Goal: Transaction & Acquisition: Purchase product/service

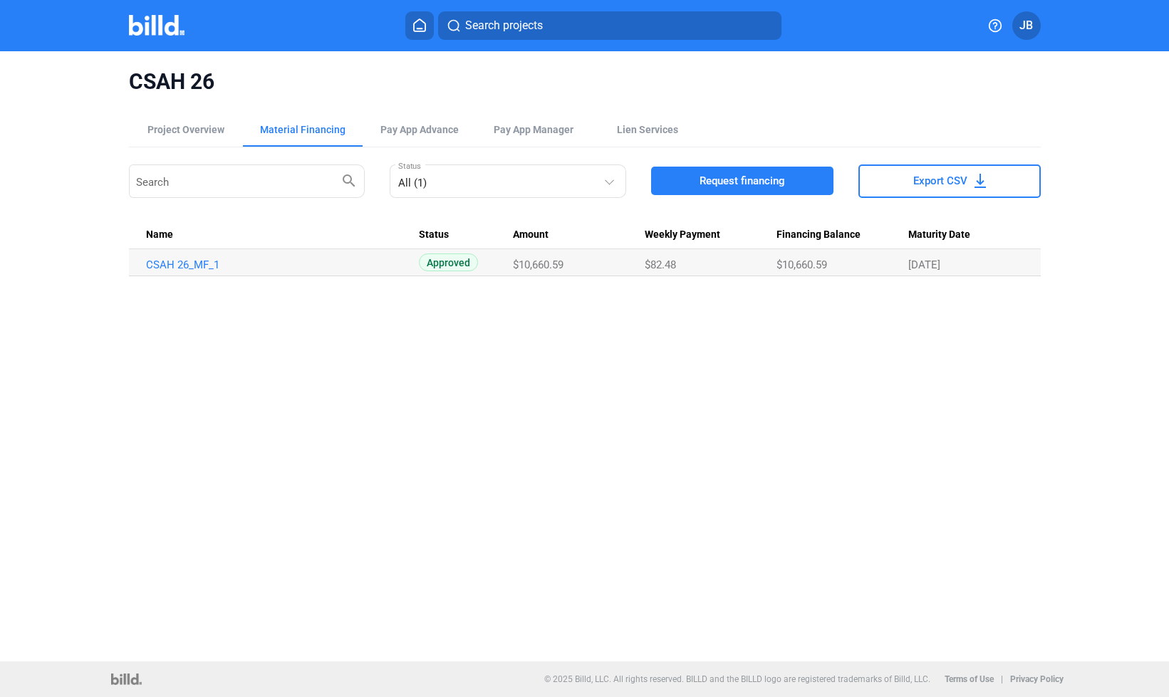
click at [291, 128] on div "Material Financing" at bounding box center [302, 130] width 85 height 14
click at [702, 186] on span "Request financing" at bounding box center [742, 181] width 85 height 14
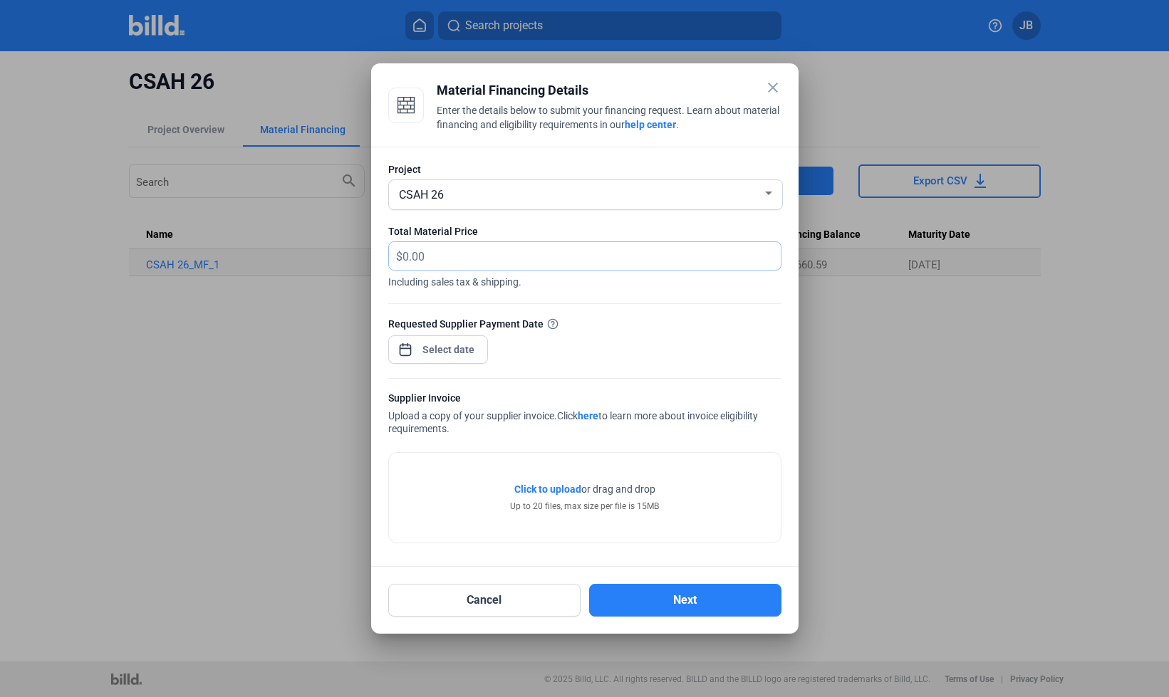
click at [442, 254] on input "text" at bounding box center [592, 256] width 378 height 28
type input "2,779.61"
click at [444, 341] on div "close Material Financing Details Enter the details below to submit your financi…" at bounding box center [584, 348] width 1169 height 697
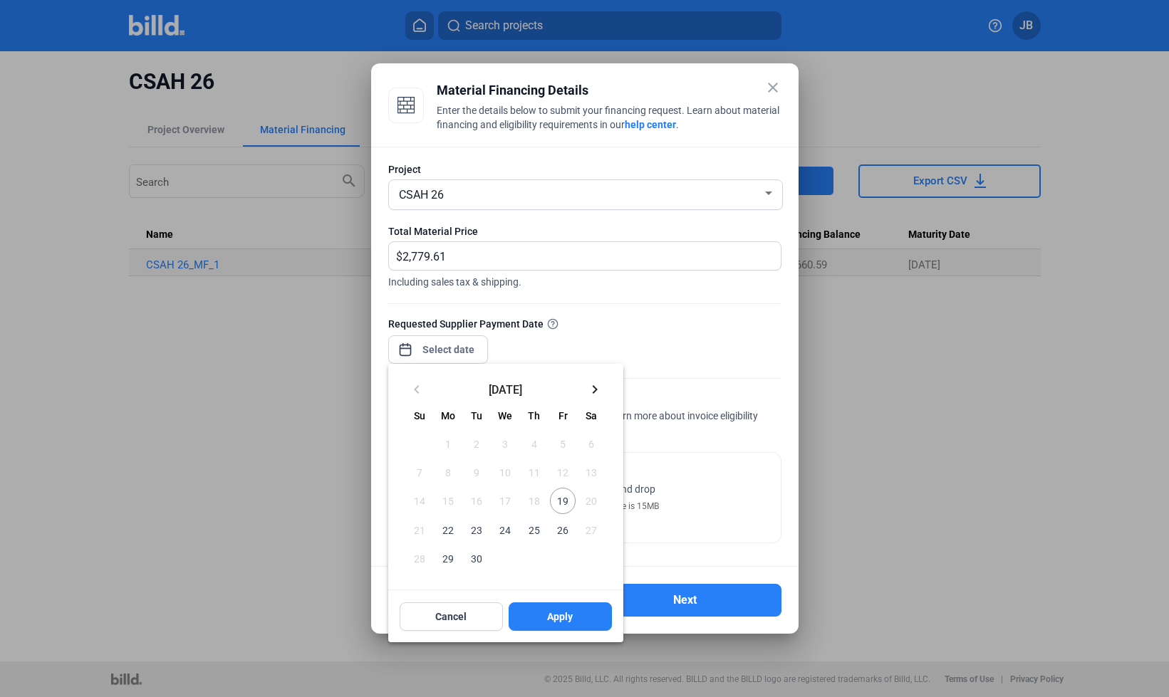
click at [564, 504] on span "19" at bounding box center [563, 501] width 26 height 26
click at [580, 612] on button "Apply" at bounding box center [560, 617] width 103 height 28
type input "[DATE]"
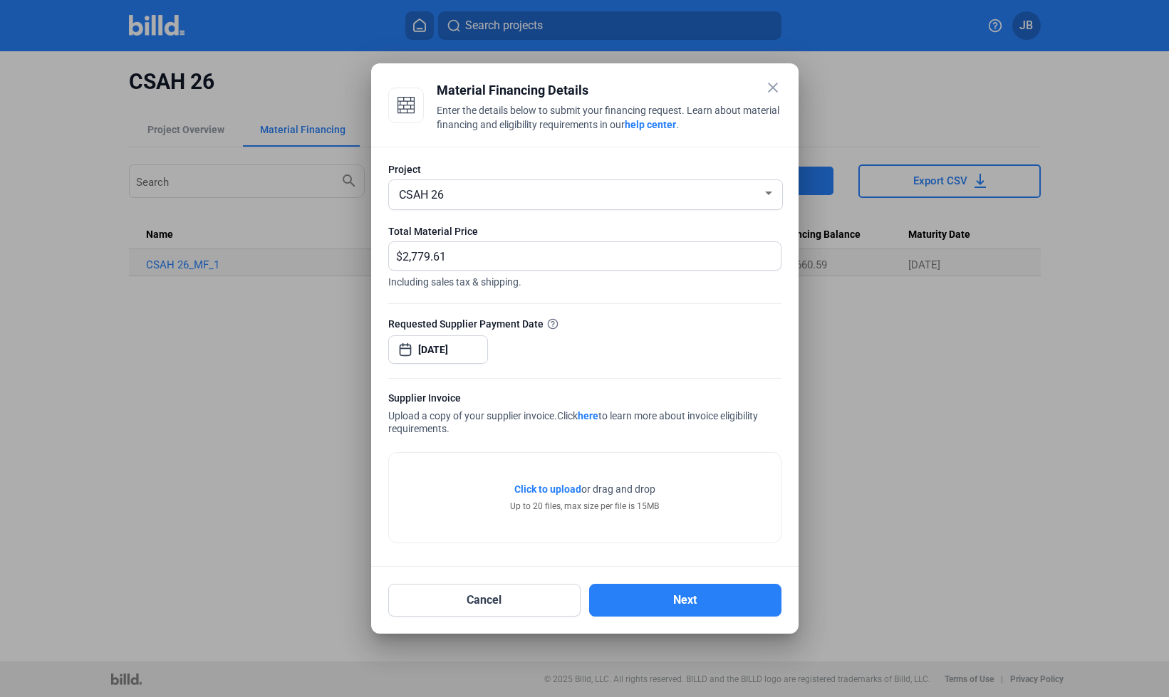
click at [549, 490] on span "Click to upload" at bounding box center [547, 489] width 67 height 11
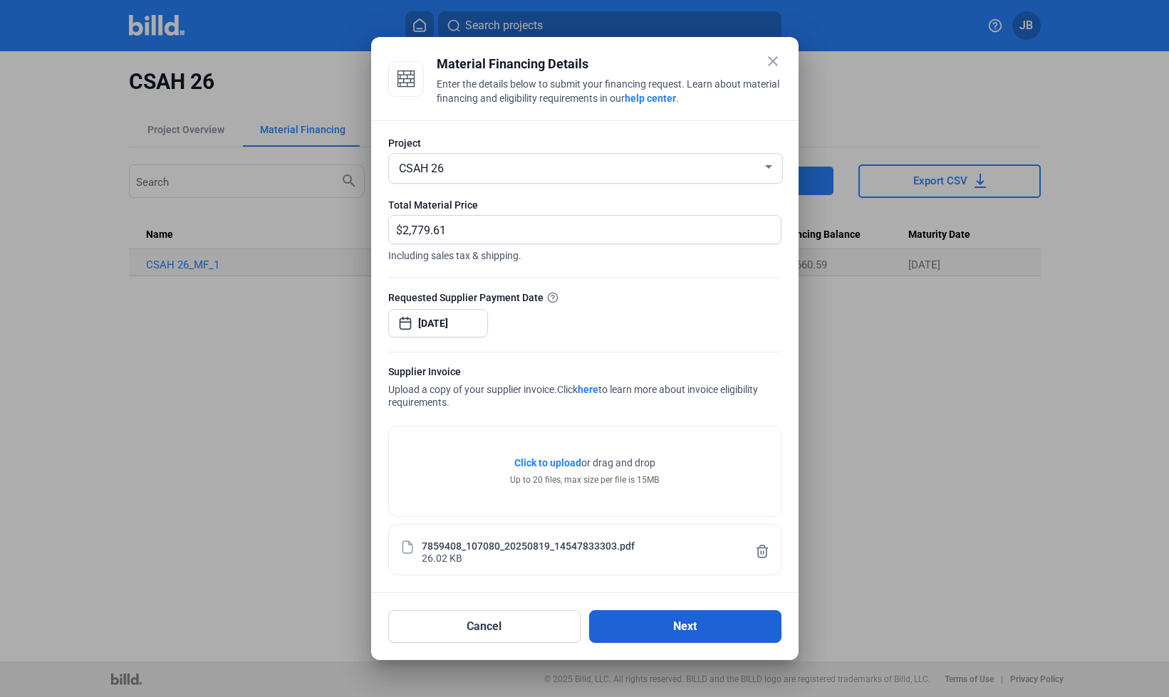
click at [709, 627] on button "Next" at bounding box center [685, 627] width 192 height 33
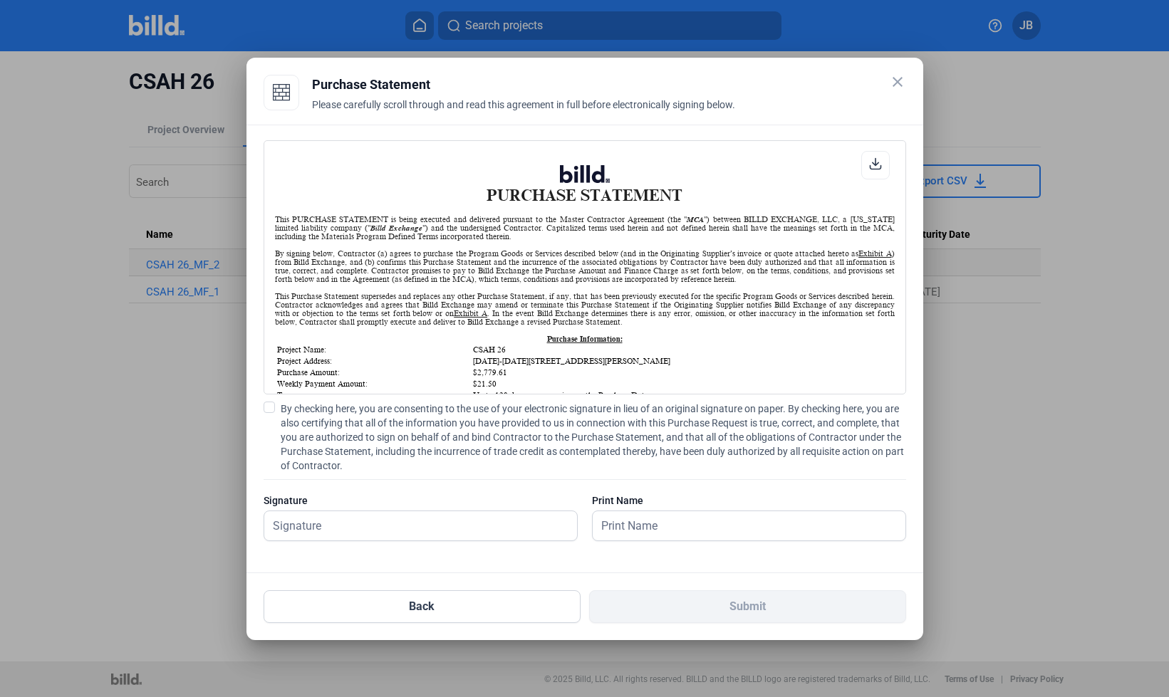
scroll to position [1, 0]
click at [266, 410] on span at bounding box center [269, 407] width 11 height 11
click at [0, 0] on input "By checking here, you are consenting to the use of your electronic signature in…" at bounding box center [0, 0] width 0 height 0
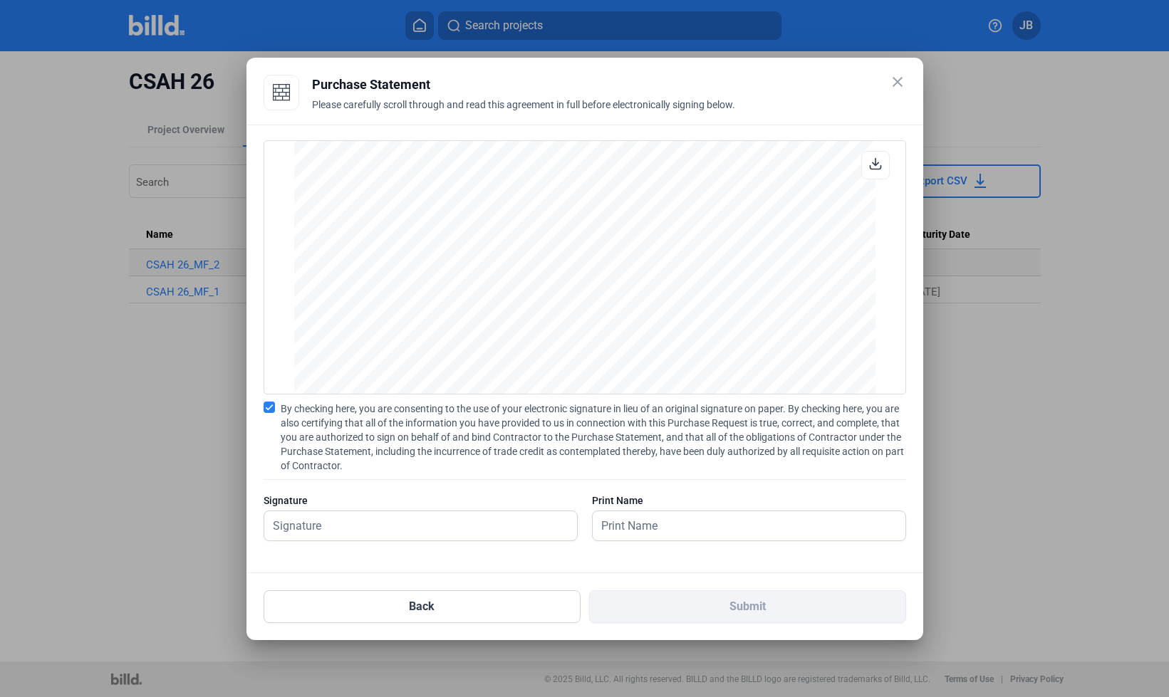
scroll to position [1930, 0]
click at [447, 529] on input "text" at bounding box center [420, 525] width 313 height 29
type input "[PERSON_NAME]"
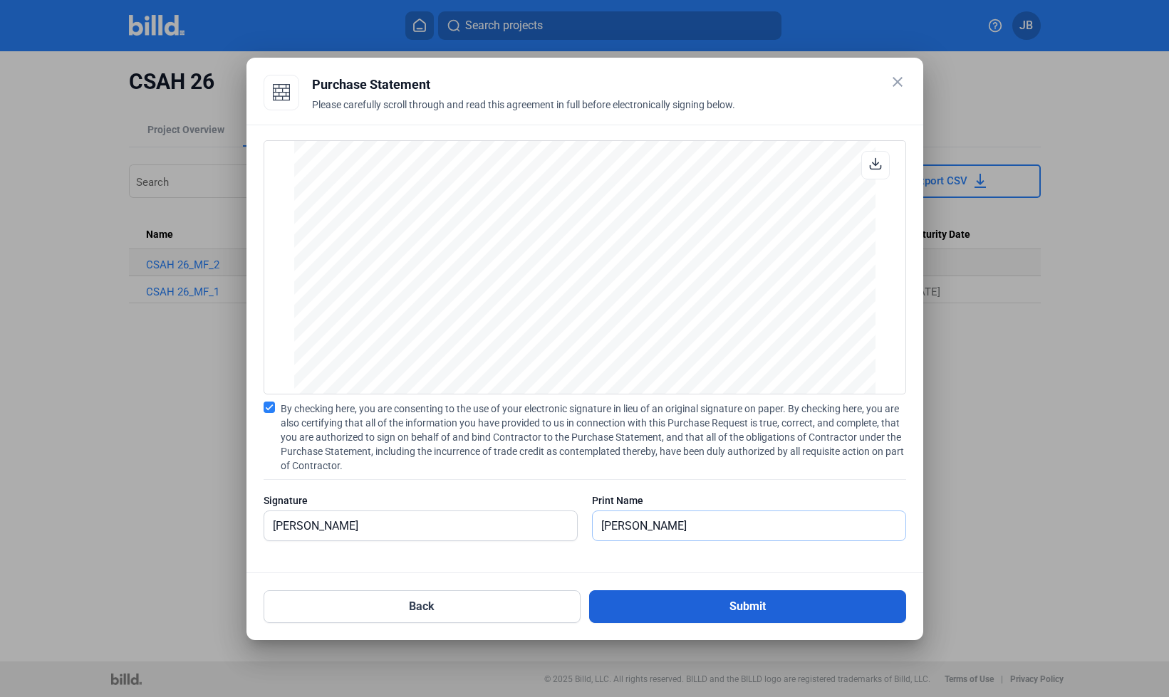
type input "[PERSON_NAME]"
click at [800, 598] on button "Submit" at bounding box center [747, 607] width 317 height 33
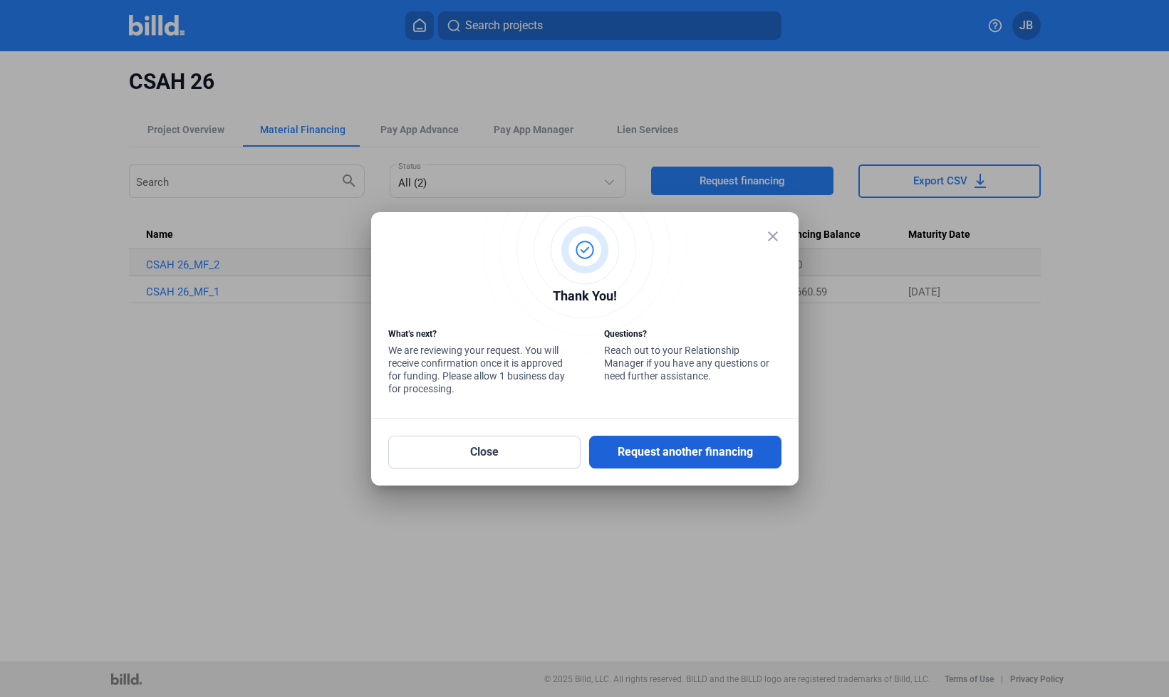
click at [648, 458] on button "Request another financing" at bounding box center [685, 452] width 192 height 33
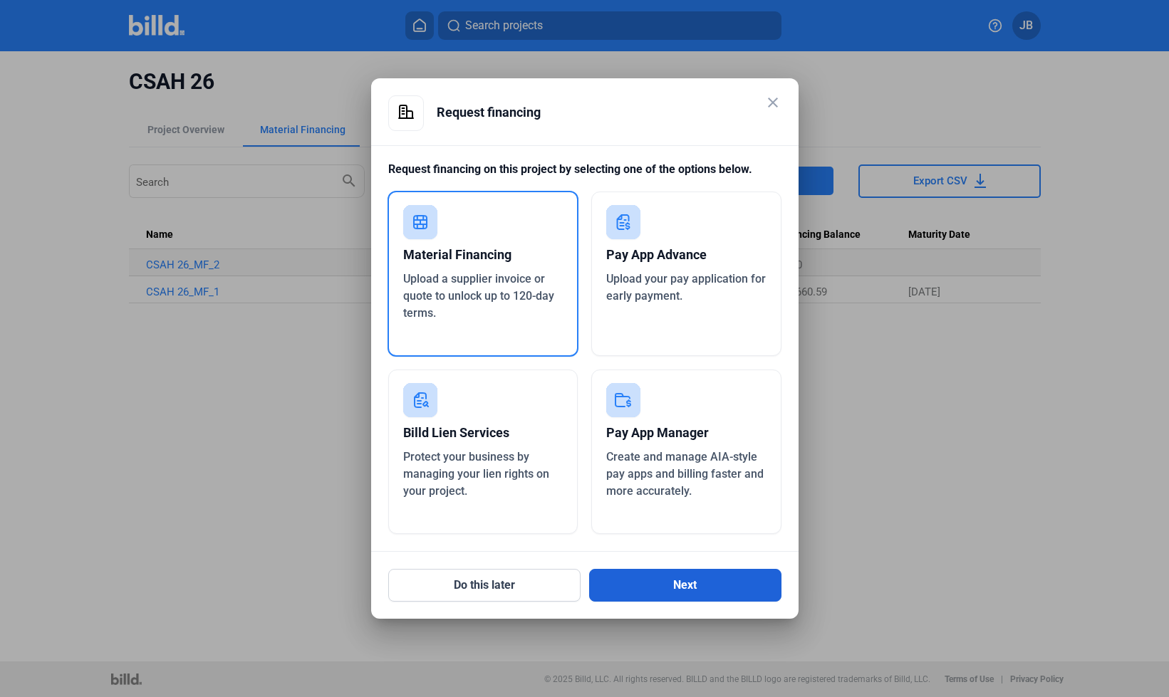
click at [676, 588] on button "Next" at bounding box center [685, 585] width 192 height 33
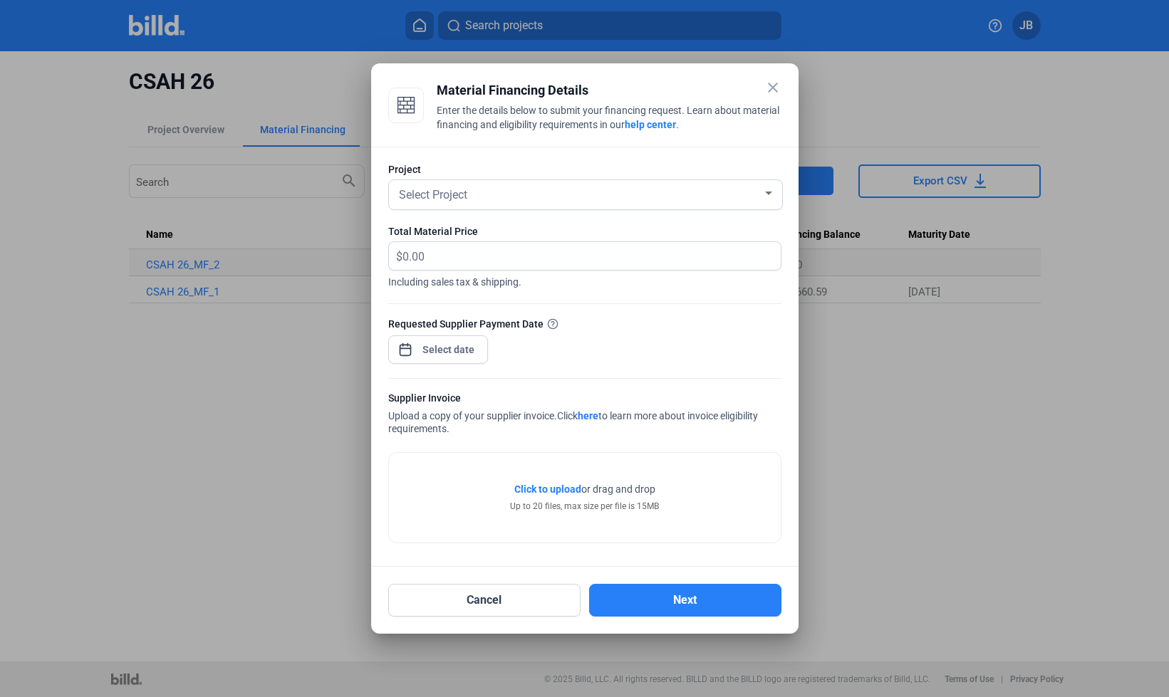
click at [551, 204] on div "Select Project" at bounding box center [585, 194] width 379 height 29
click at [484, 189] on span "CSAH 26" at bounding box center [585, 194] width 379 height 26
click at [461, 245] on input "text" at bounding box center [584, 256] width 362 height 28
type input "614.63"
click at [459, 343] on div "close Material Financing Details Enter the details below to submit your financi…" at bounding box center [584, 348] width 1169 height 697
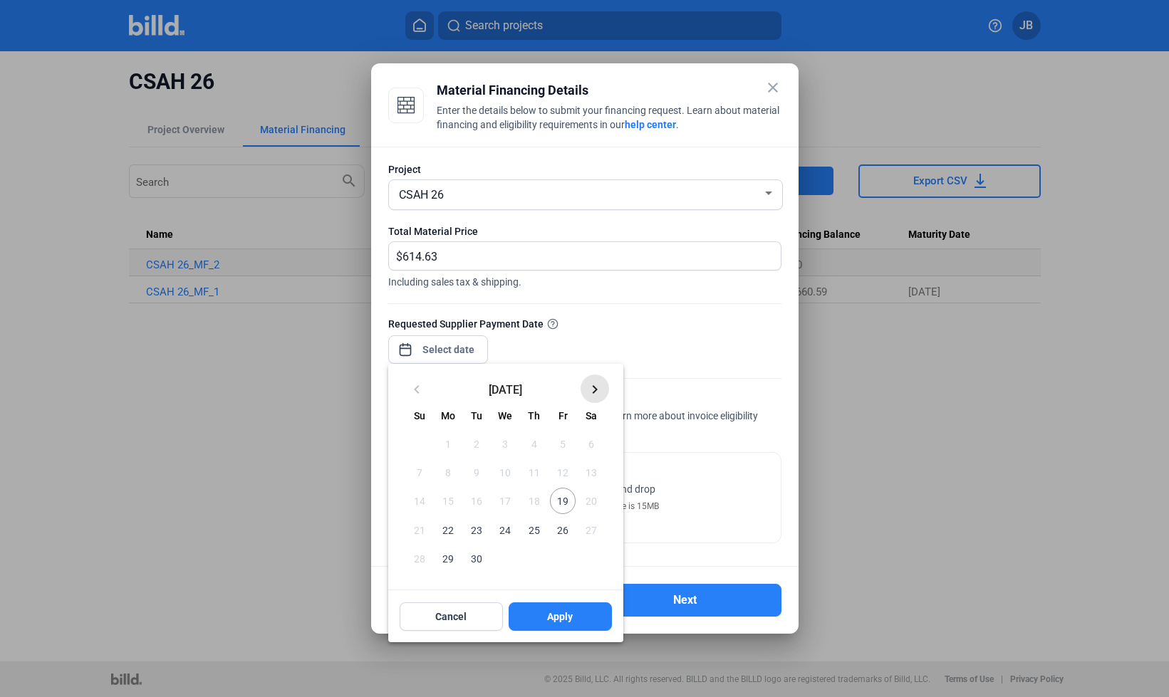
click at [591, 397] on mat-icon "keyboard_arrow_right" at bounding box center [594, 389] width 17 height 17
click at [463, 616] on span "Cancel" at bounding box center [450, 617] width 31 height 14
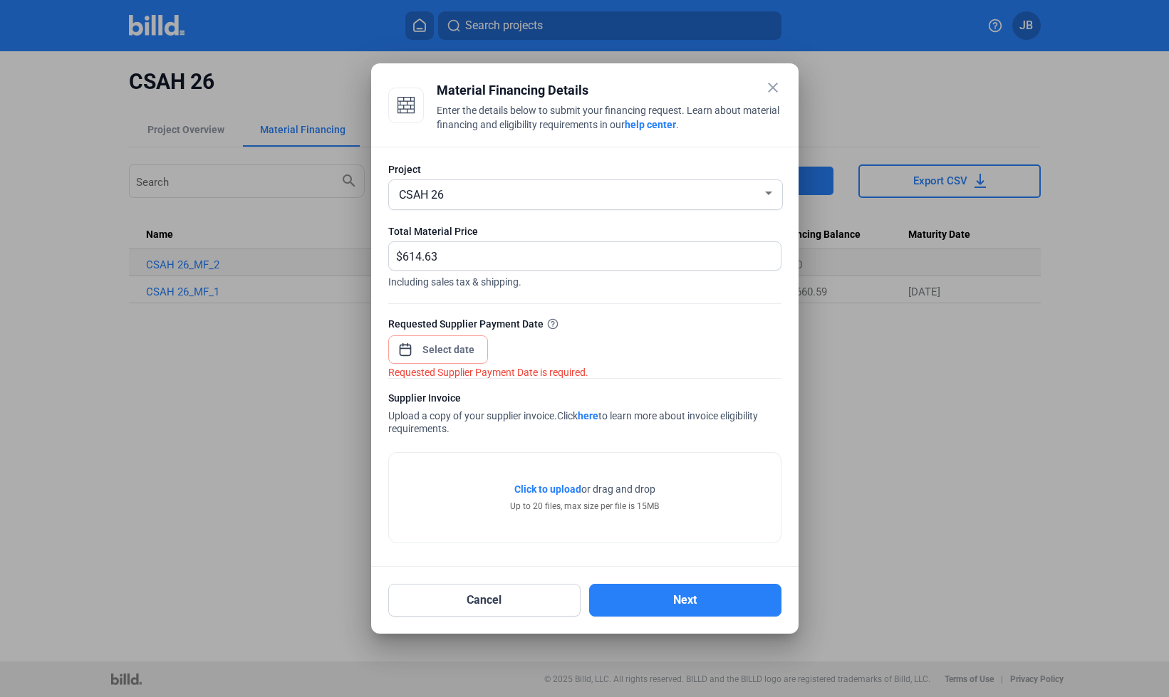
click at [770, 87] on mat-icon "close" at bounding box center [772, 87] width 17 height 17
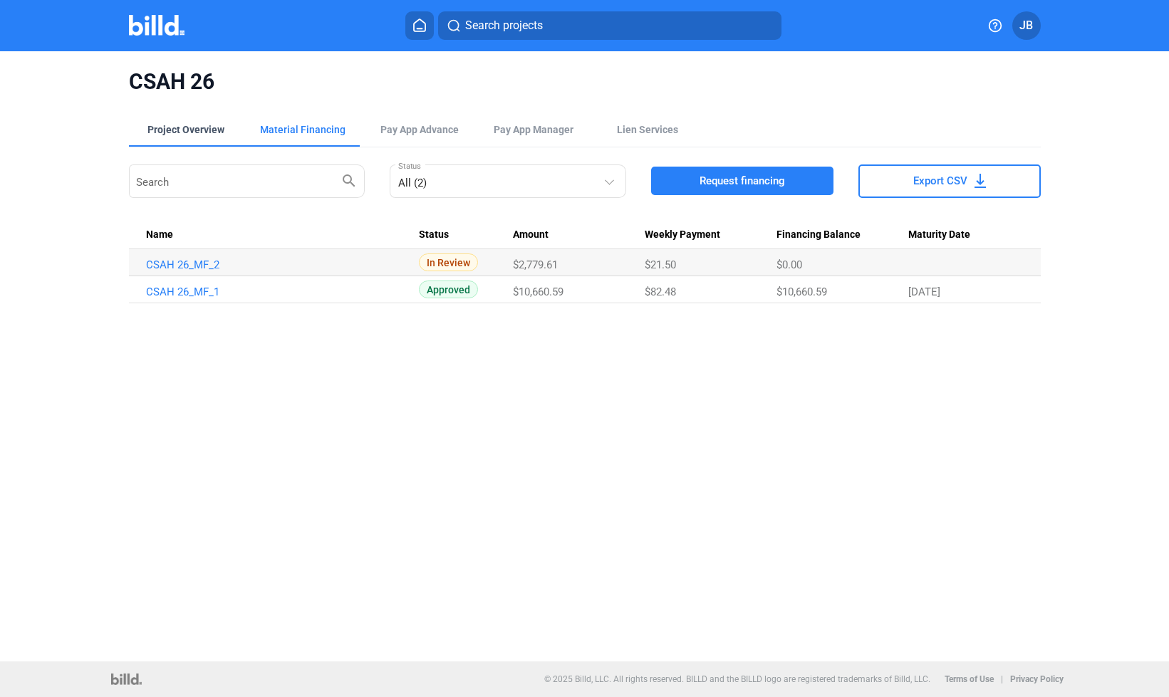
click at [178, 129] on div "Project Overview" at bounding box center [185, 130] width 77 height 14
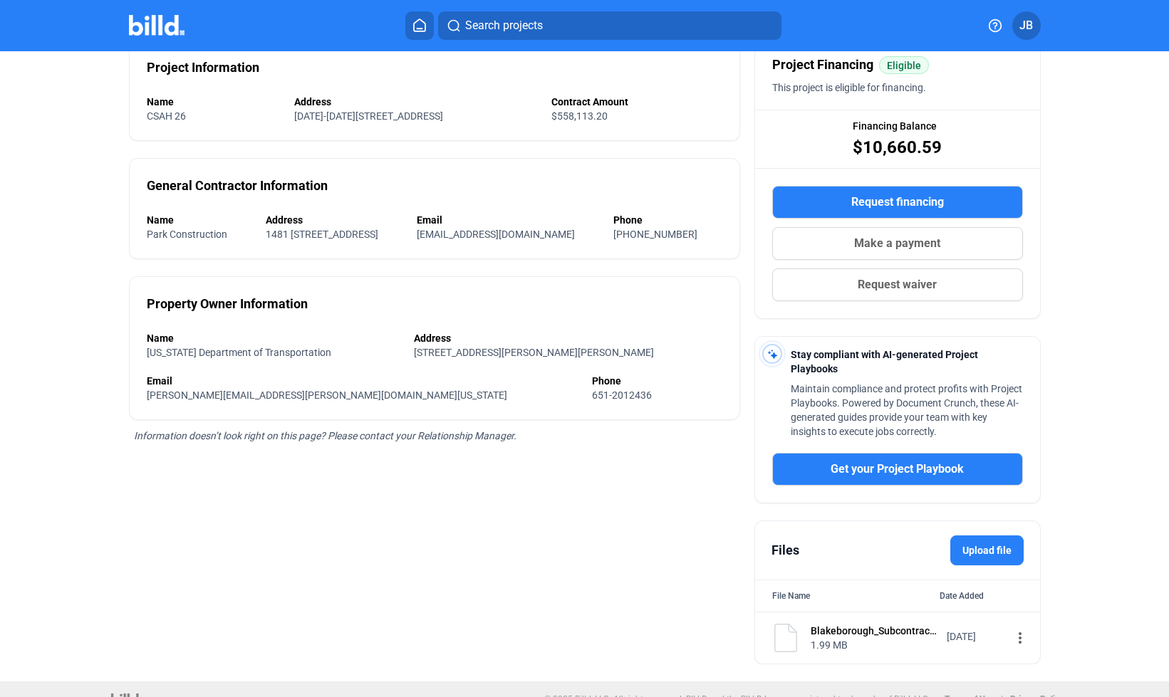
scroll to position [145, 0]
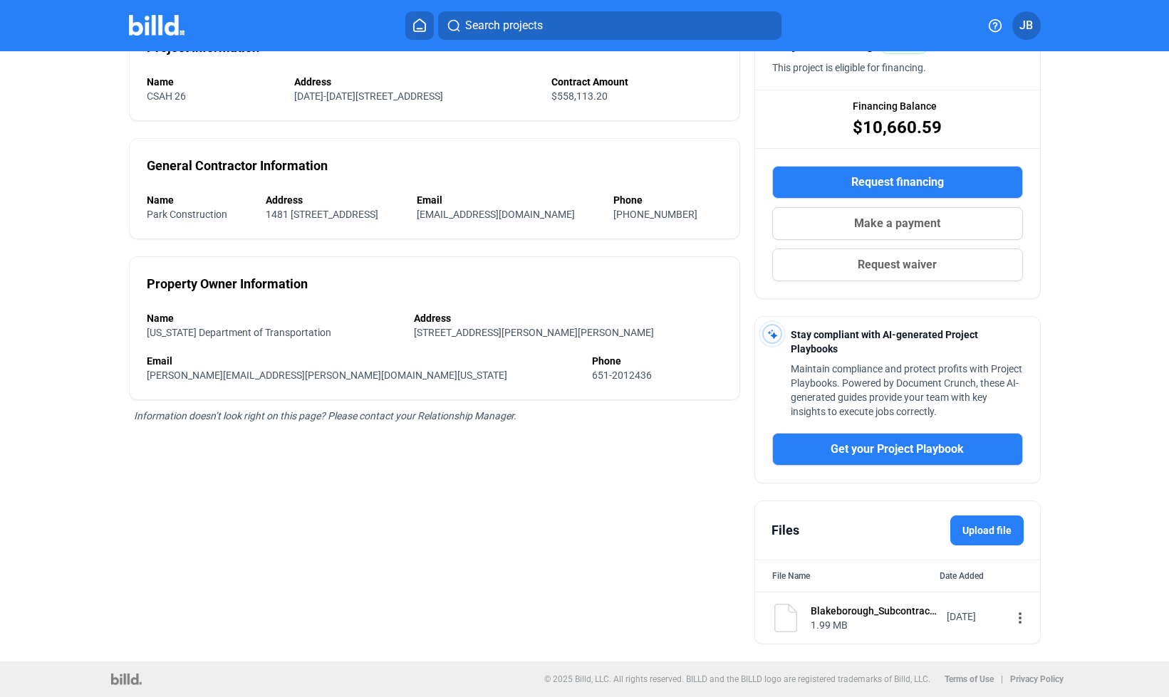
click at [977, 535] on label "Upload file" at bounding box center [986, 531] width 73 height 30
click at [0, 0] on input "Upload file" at bounding box center [0, 0] width 0 height 0
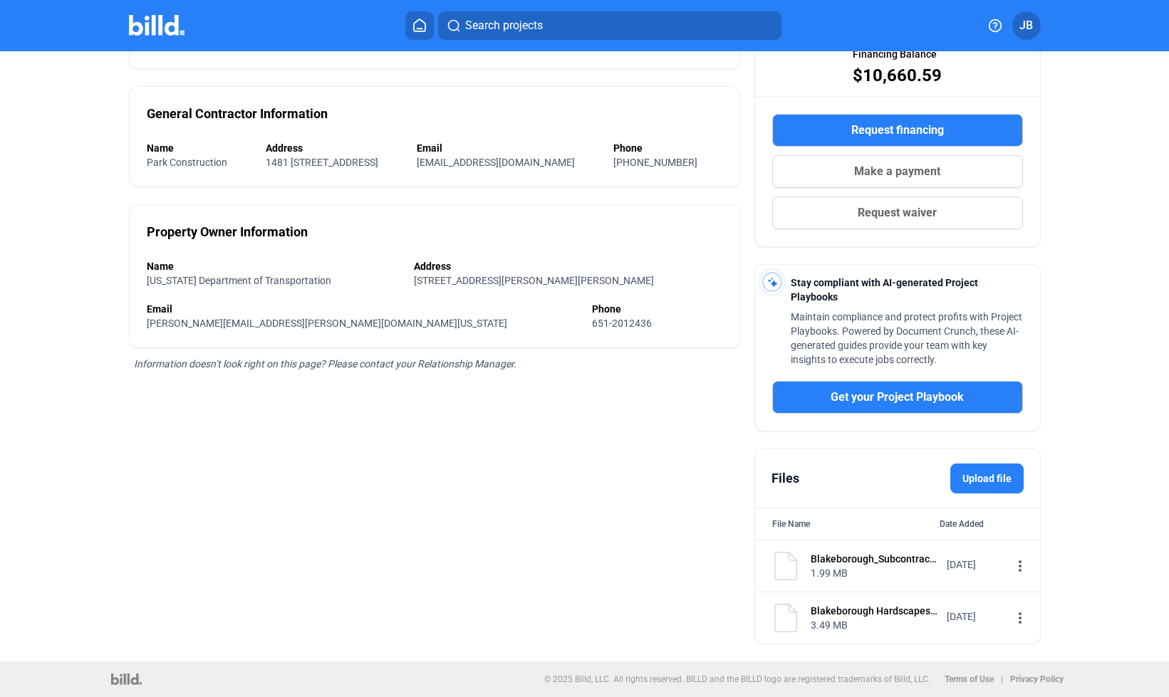
scroll to position [0, 0]
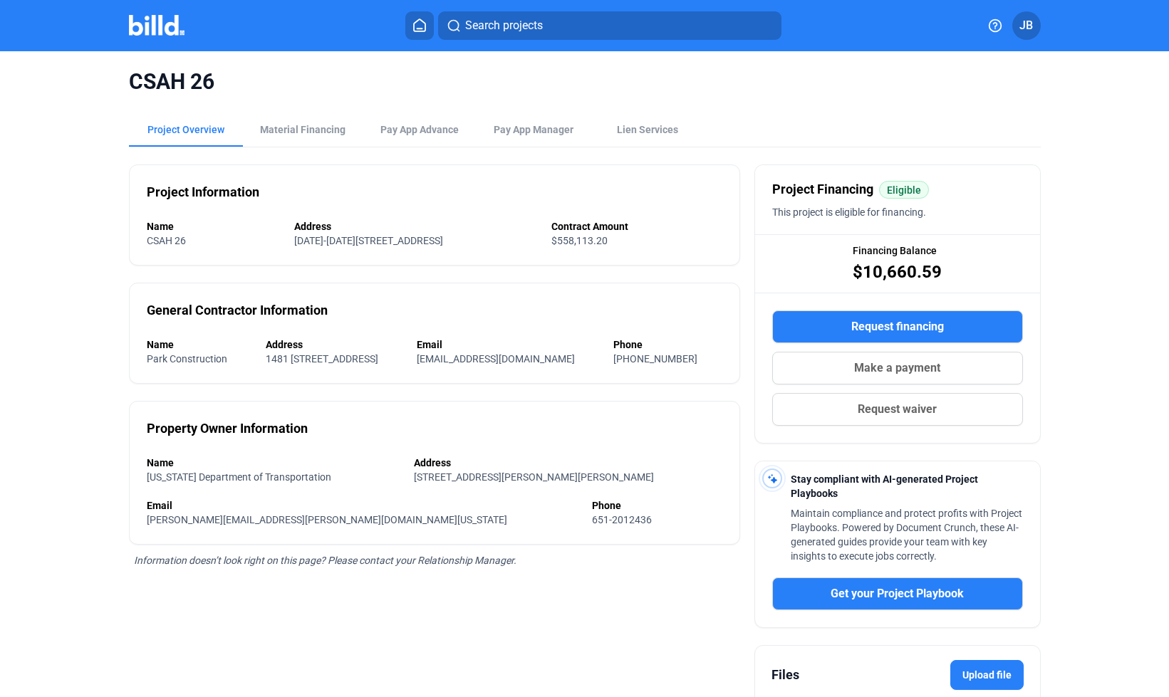
click at [194, 126] on div "Project Overview" at bounding box center [185, 130] width 77 height 14
